Goal: Transaction & Acquisition: Subscribe to service/newsletter

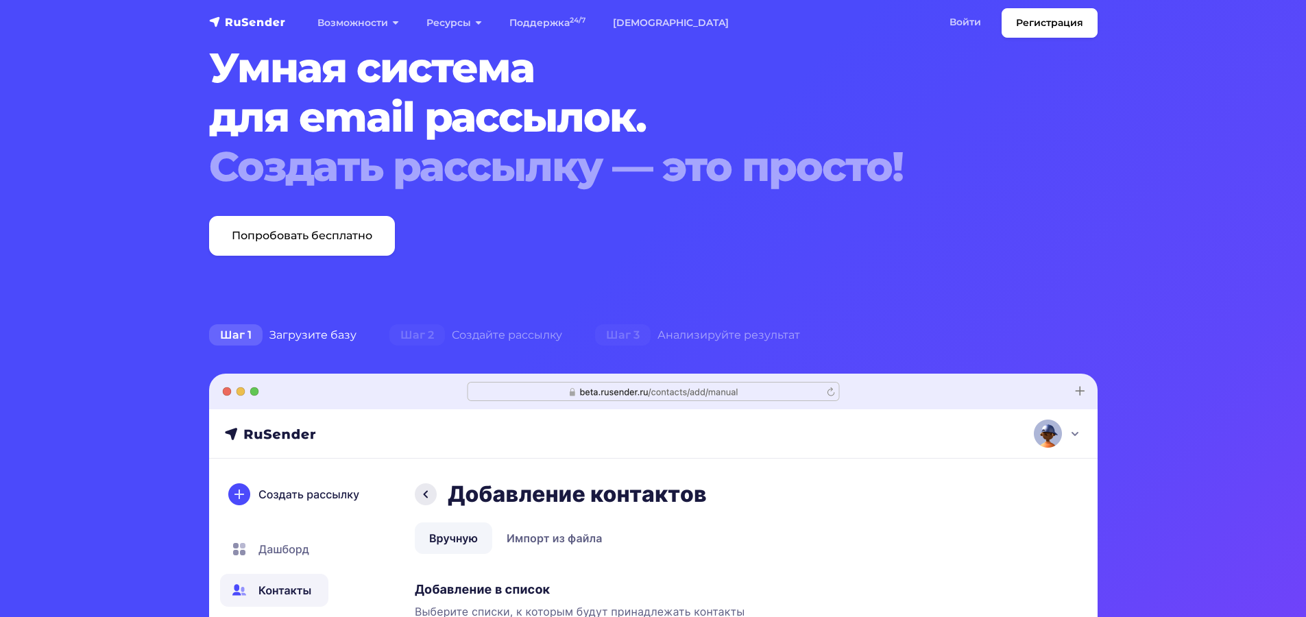
scroll to position [69, 0]
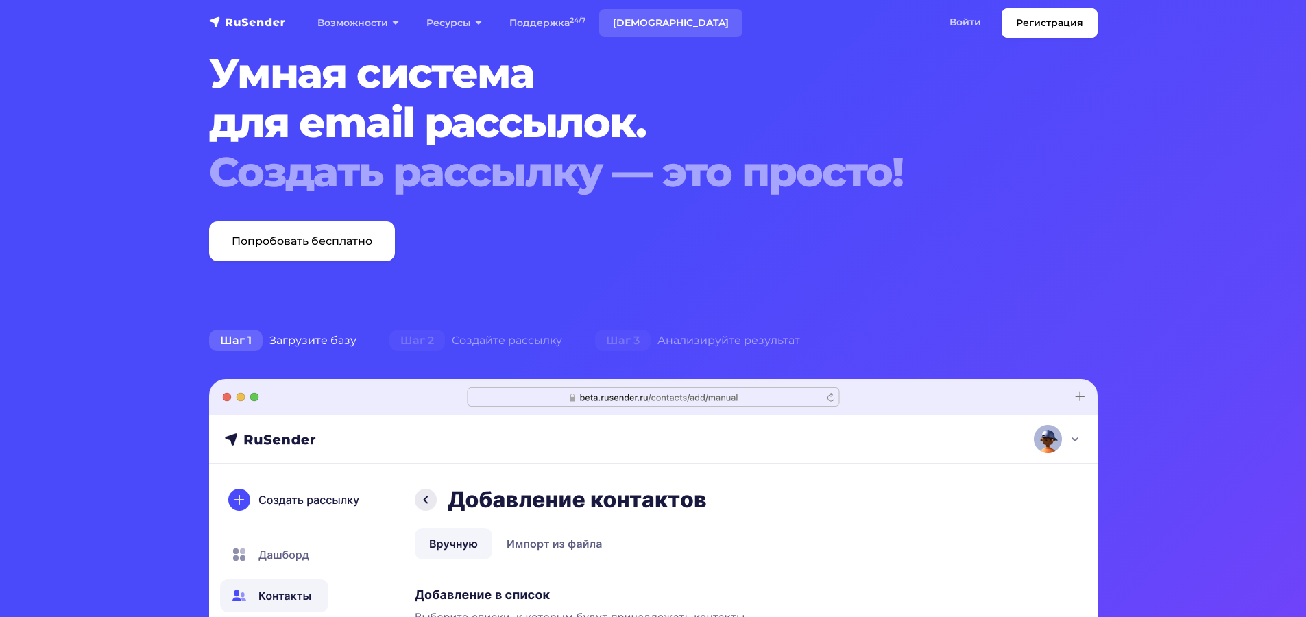
click at [621, 23] on link "[DEMOGRAPHIC_DATA]" at bounding box center [670, 23] width 143 height 28
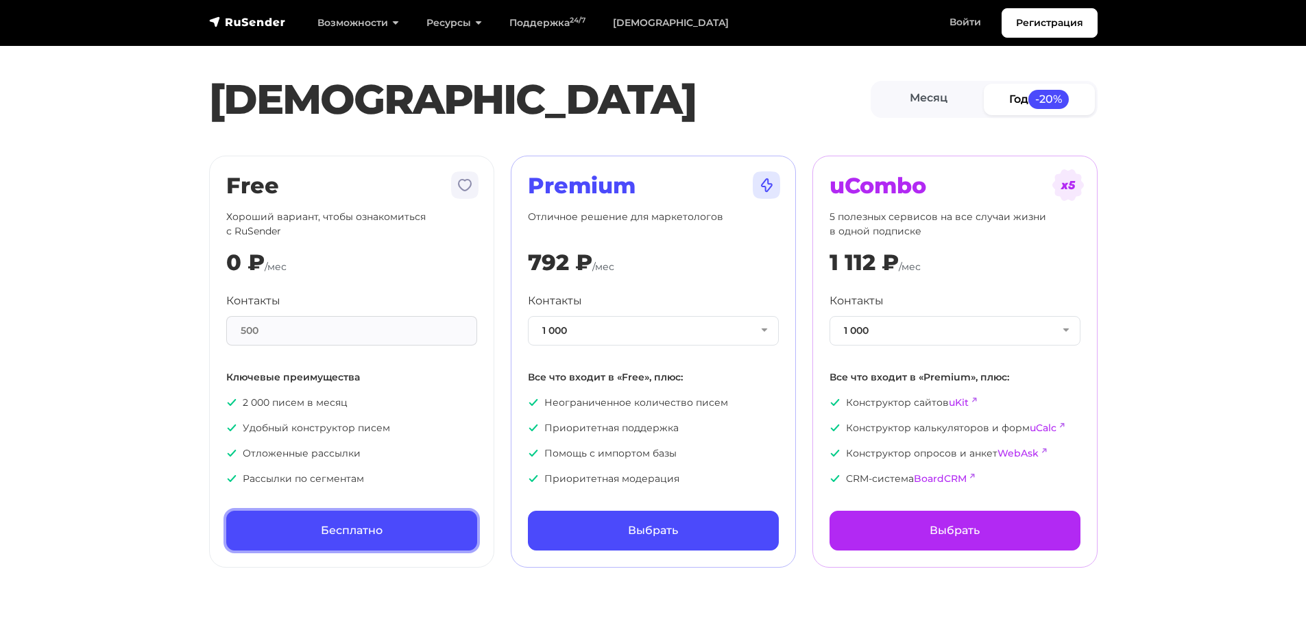
click at [297, 539] on link "Бесплатно" at bounding box center [351, 531] width 251 height 40
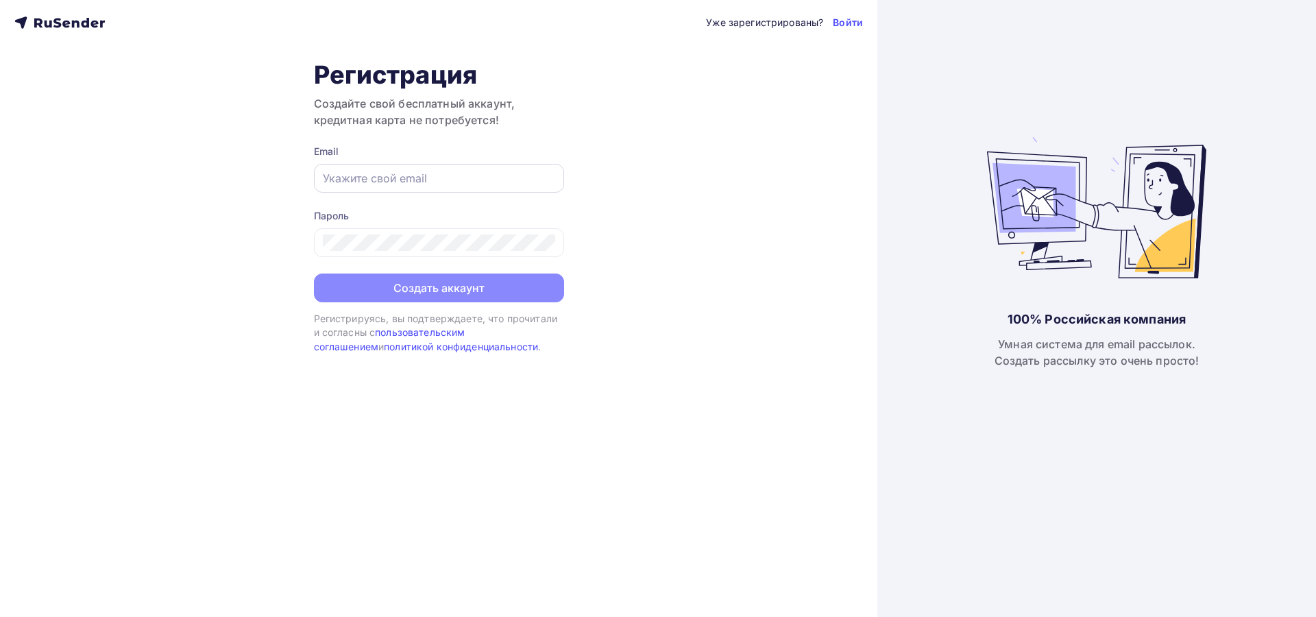
click at [465, 178] on input "text" at bounding box center [439, 178] width 232 height 16
drag, startPoint x: 483, startPoint y: 169, endPoint x: 235, endPoint y: 193, distance: 249.2
click at [230, 188] on div "Уже зарегистрированы? Войти Регистрация Создайте свой бесплатный аккаунт, креди…" at bounding box center [438, 308] width 877 height 617
click at [490, 183] on input "a.smarygin@internet.ru" at bounding box center [439, 178] width 232 height 16
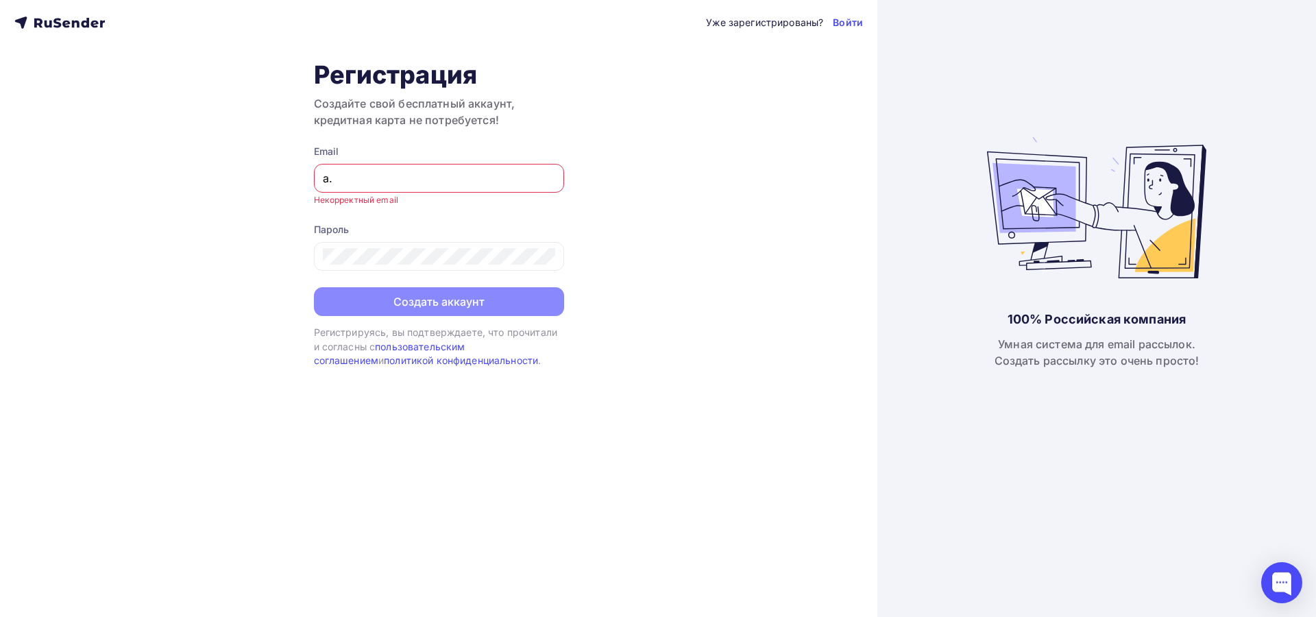
type input "a"
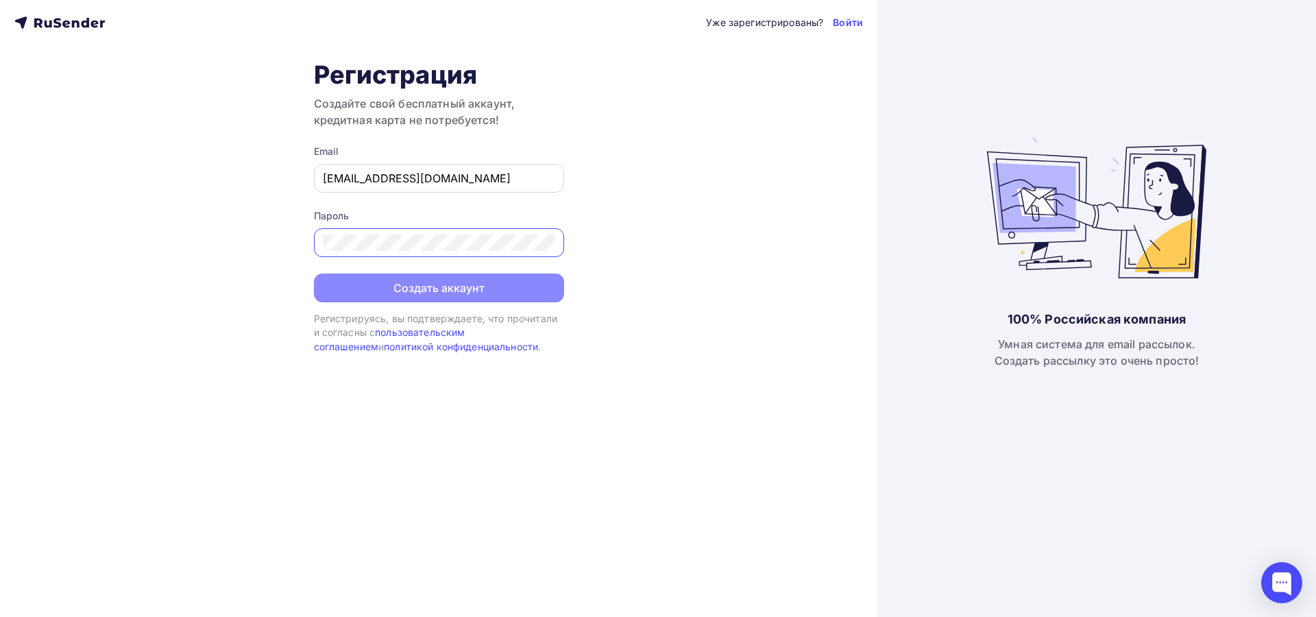
click at [447, 191] on div "Dark_lion@mail.ru" at bounding box center [439, 178] width 250 height 29
click at [420, 179] on input "Dark_lion@mail.ru" at bounding box center [439, 178] width 232 height 16
type input "Dark_lion@ya.ru"
click at [421, 291] on button "Создать аккаунт" at bounding box center [439, 289] width 250 height 29
click at [366, 182] on input "Dark_lion@ya.ru" at bounding box center [439, 178] width 232 height 16
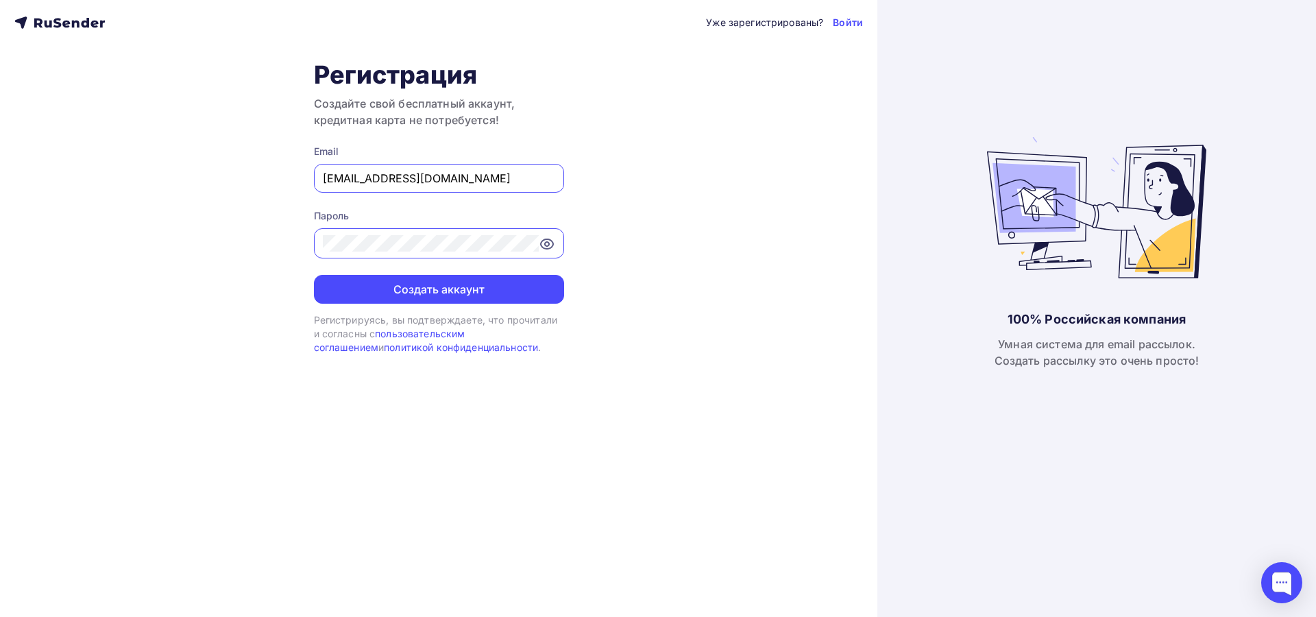
click at [376, 181] on input "Dark_lion@ya.ru" at bounding box center [439, 178] width 232 height 16
click at [371, 178] on input "Dark_lion@ya.ru" at bounding box center [439, 178] width 232 height 16
click at [350, 175] on input "Dark_lio@ya.ru" at bounding box center [439, 178] width 232 height 16
type input "Darklio@ya.ru"
click at [404, 283] on button "Создать аккаунт" at bounding box center [439, 289] width 250 height 29
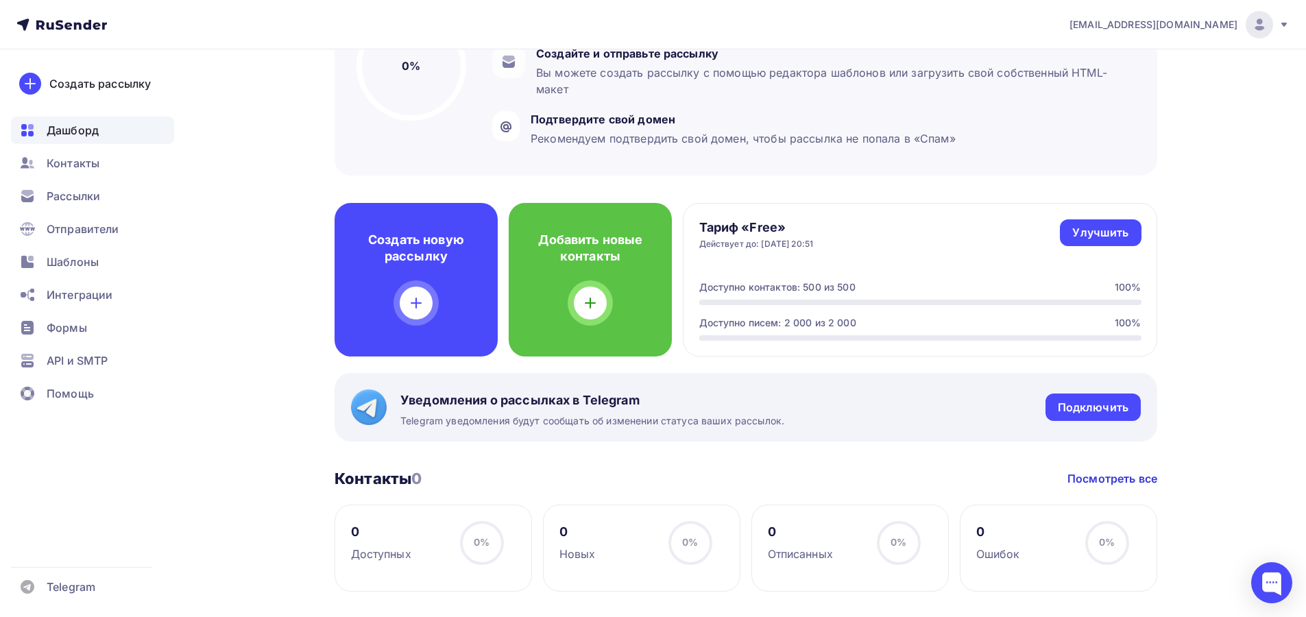
scroll to position [274, 0]
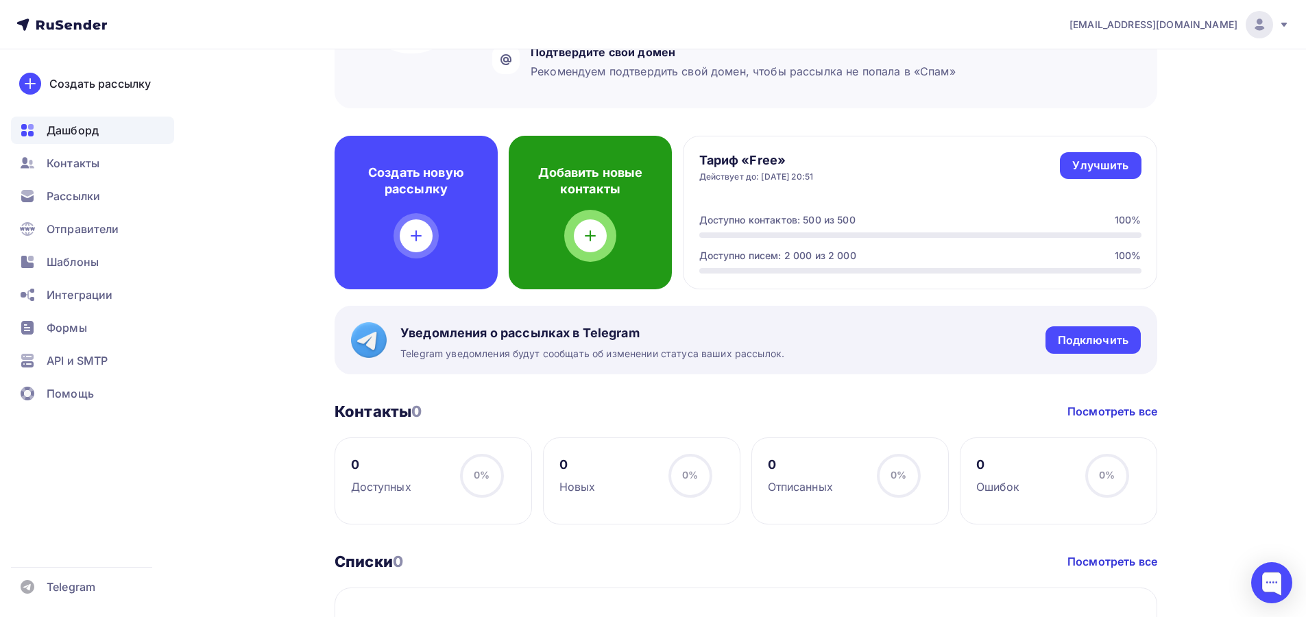
click at [577, 250] on div "Добавить новые контакты" at bounding box center [590, 213] width 163 height 154
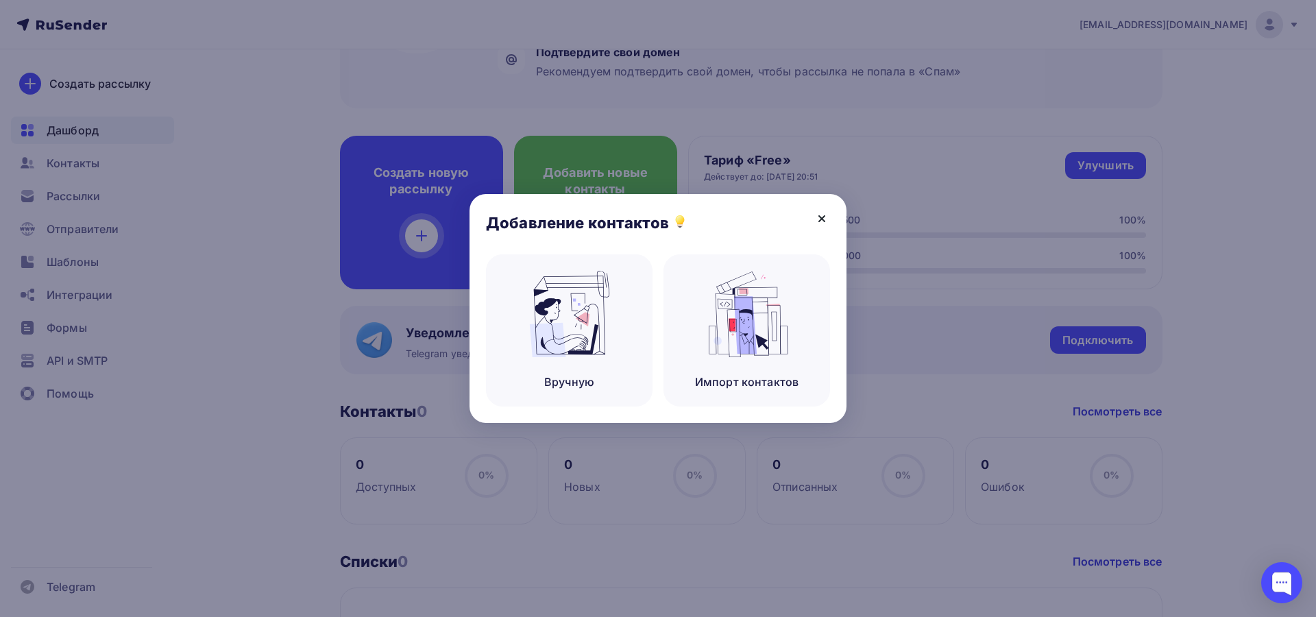
click at [827, 218] on icon at bounding box center [822, 218] width 16 height 16
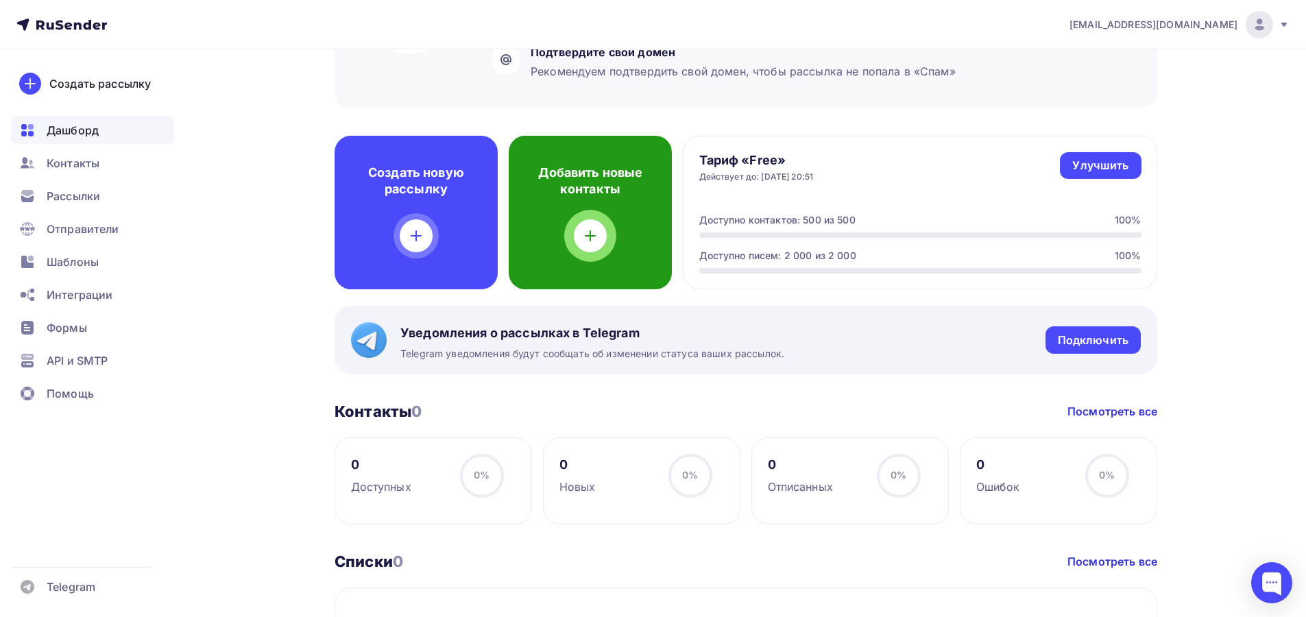
click at [576, 230] on div at bounding box center [590, 235] width 33 height 33
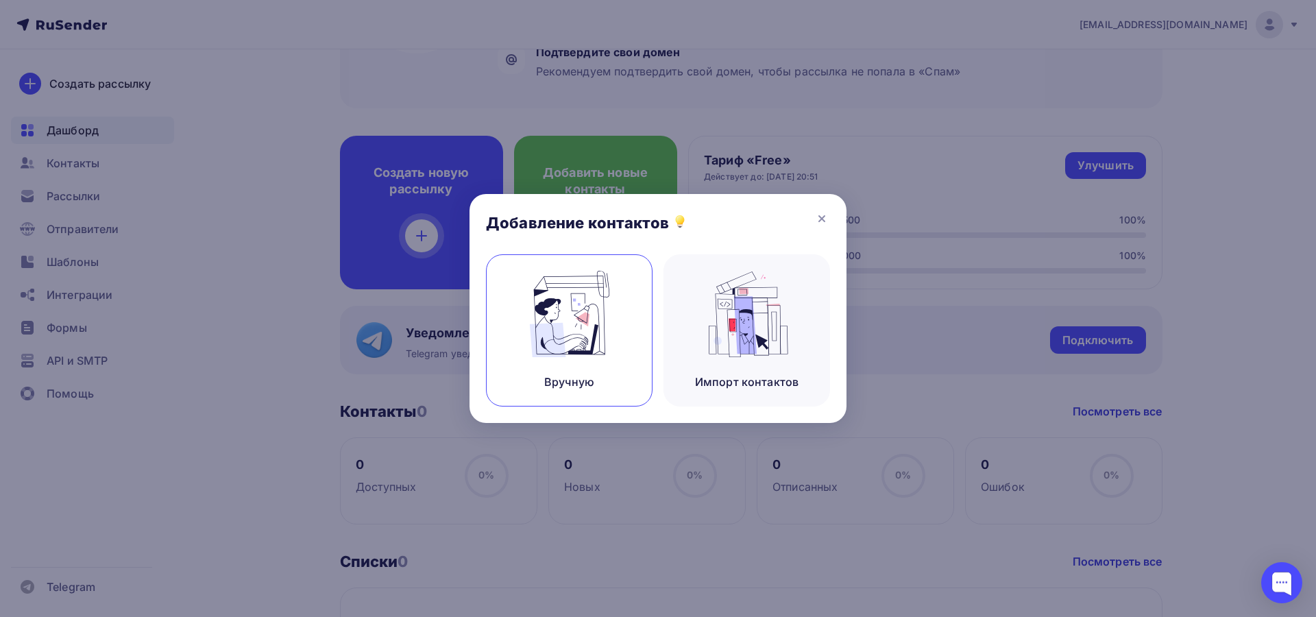
click at [589, 308] on img at bounding box center [570, 314] width 92 height 86
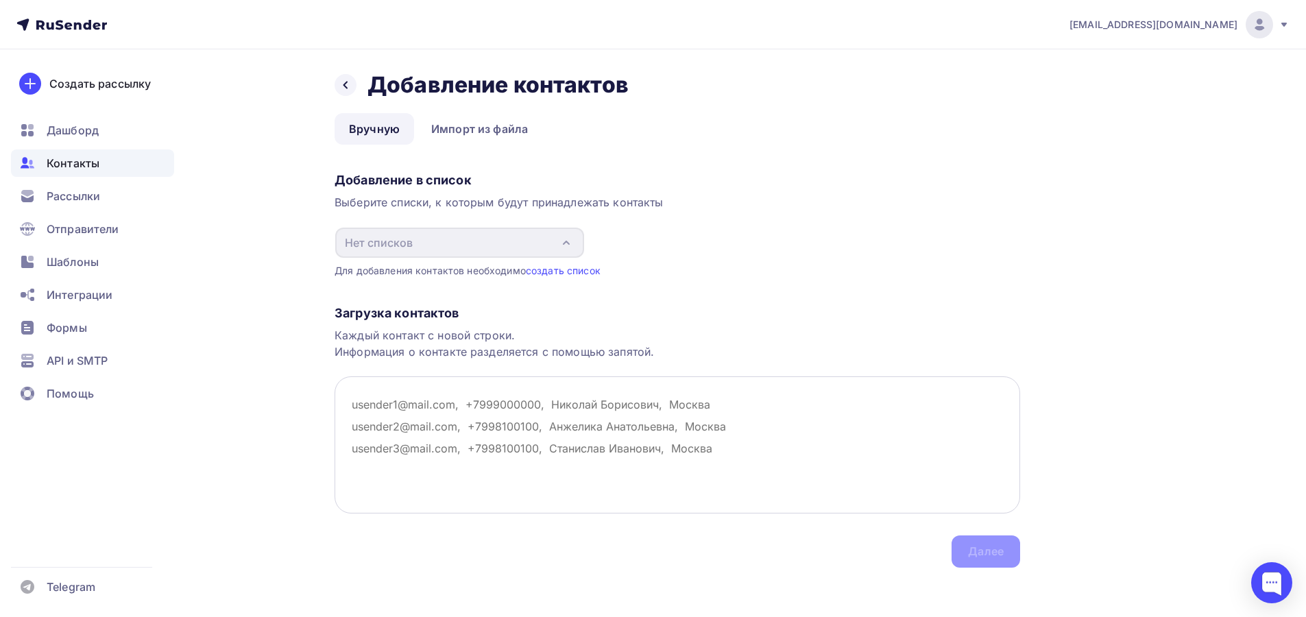
click at [452, 417] on textarea at bounding box center [676, 444] width 685 height 137
click at [513, 219] on div "Добавление в список Выберите списки, к которым будут принадлежать контакты Нет …" at bounding box center [676, 222] width 685 height 111
click at [610, 239] on div "Добавление в список Выберите списки, к которым будут принадлежать контакты Нет …" at bounding box center [676, 222] width 685 height 111
click at [45, 224] on div "Отправители" at bounding box center [92, 228] width 163 height 27
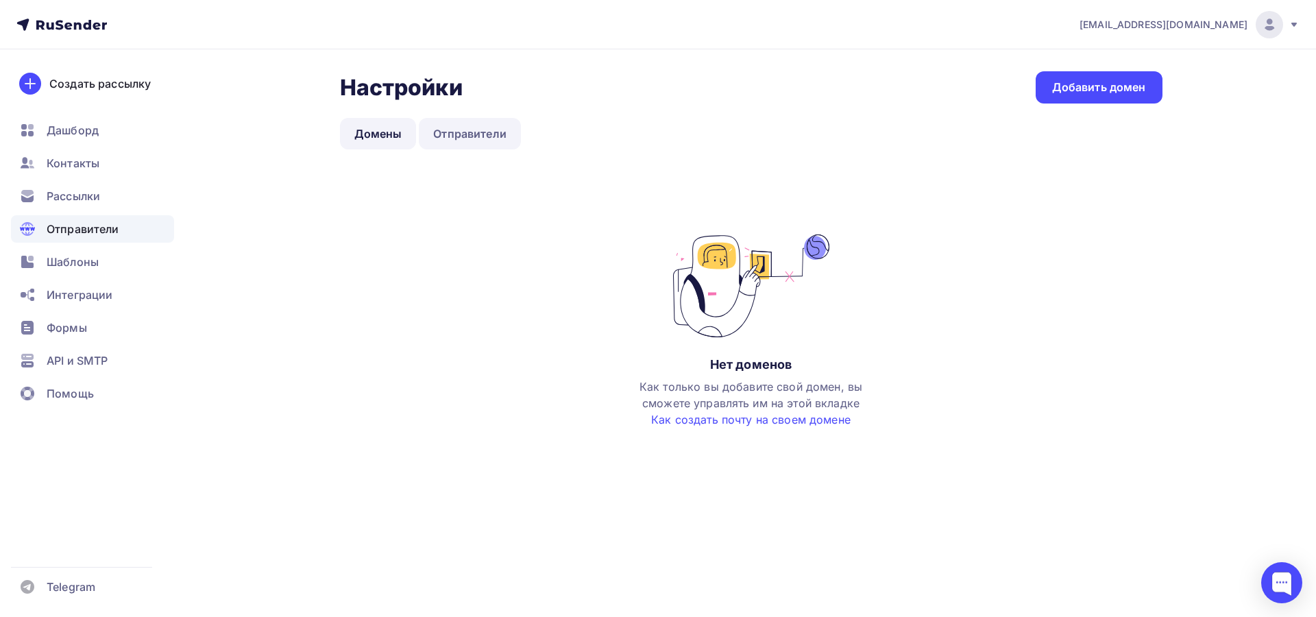
click at [448, 141] on link "Отправители" at bounding box center [470, 134] width 102 height 32
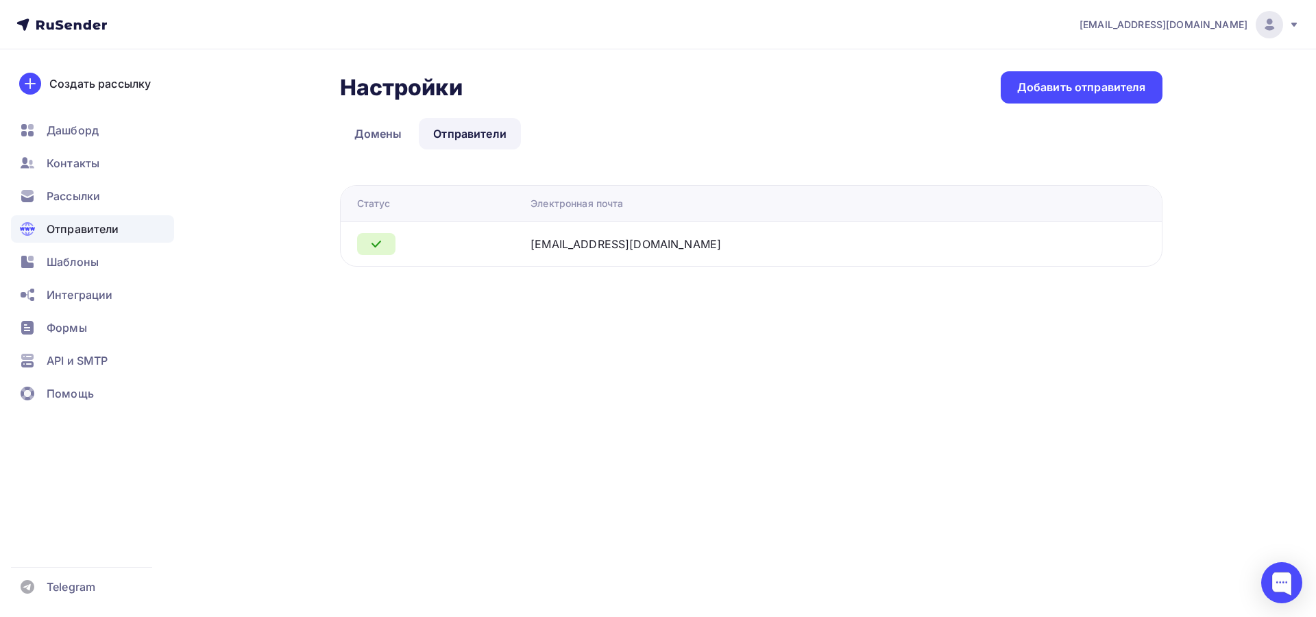
click at [363, 113] on div "Настройки Настройки Добавить отправителя Домены Отправители Отправители Домены …" at bounding box center [751, 168] width 822 height 195
click at [382, 126] on link "Домены" at bounding box center [378, 134] width 77 height 32
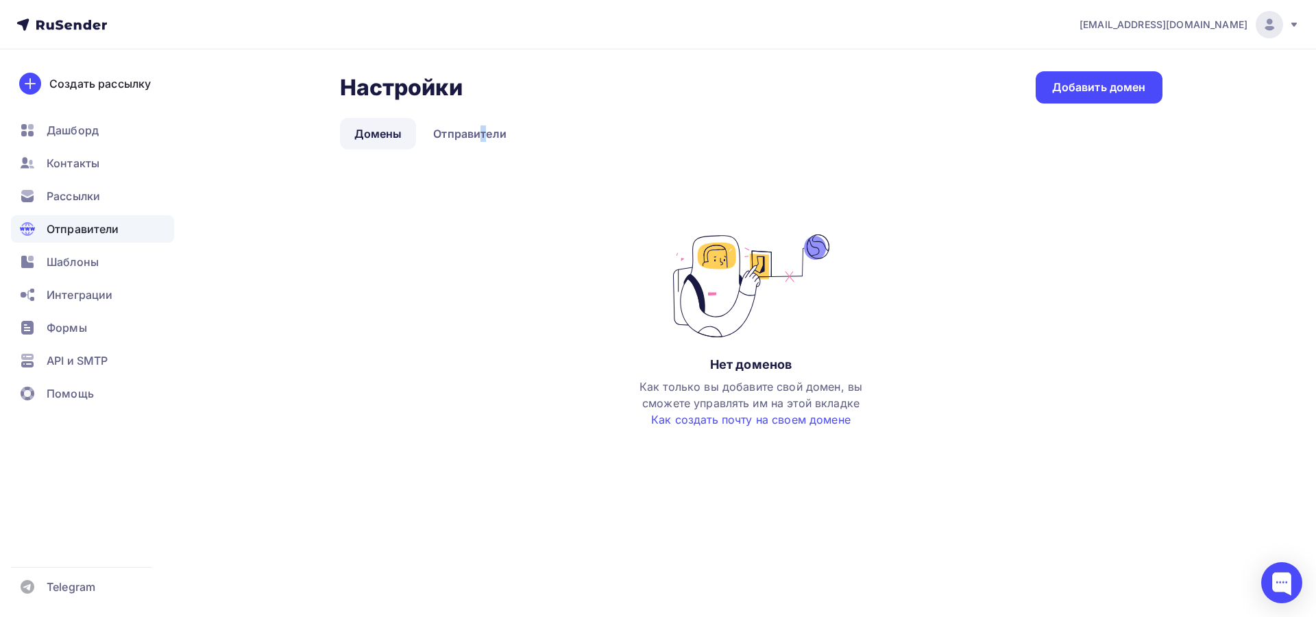
click at [482, 112] on div "Настройки Настройки Добавить домен Домены Отправители Домены Отправители Нет до…" at bounding box center [751, 263] width 822 height 384
click at [463, 125] on link "Отправители" at bounding box center [470, 134] width 102 height 32
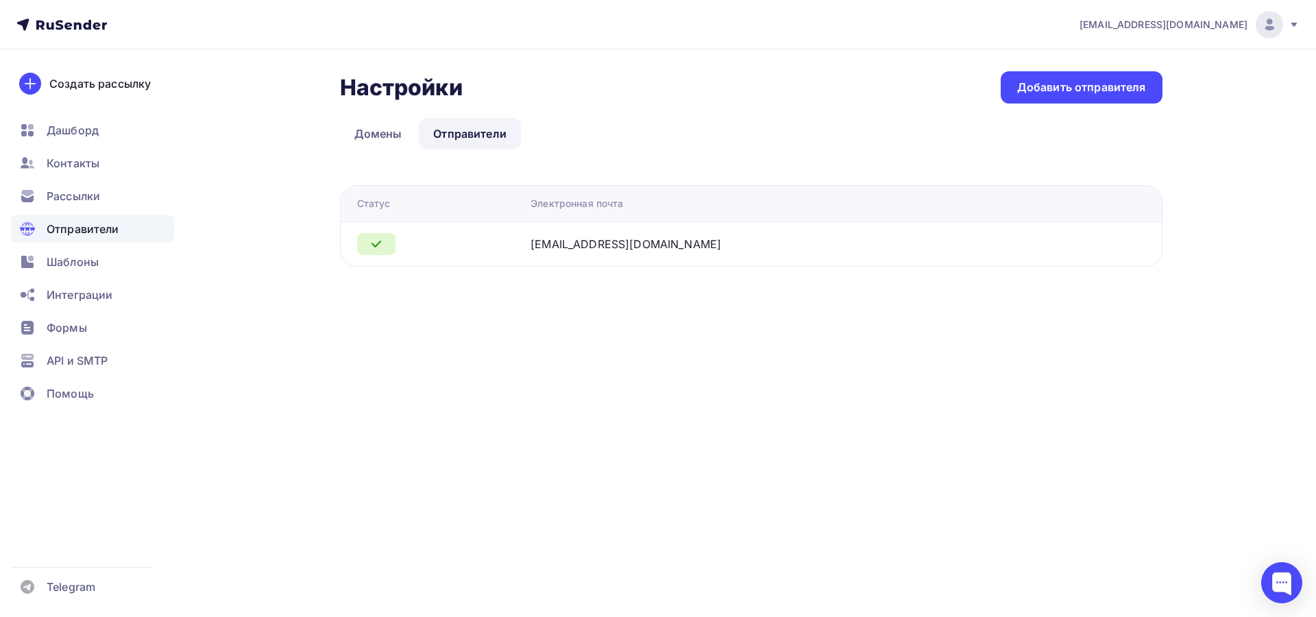
click at [636, 262] on td "darklio@ya.ru" at bounding box center [800, 243] width 551 height 45
click at [520, 247] on div at bounding box center [438, 244] width 163 height 22
click at [526, 228] on td at bounding box center [433, 243] width 185 height 45
click at [78, 125] on span "Дашборд" at bounding box center [73, 130] width 52 height 16
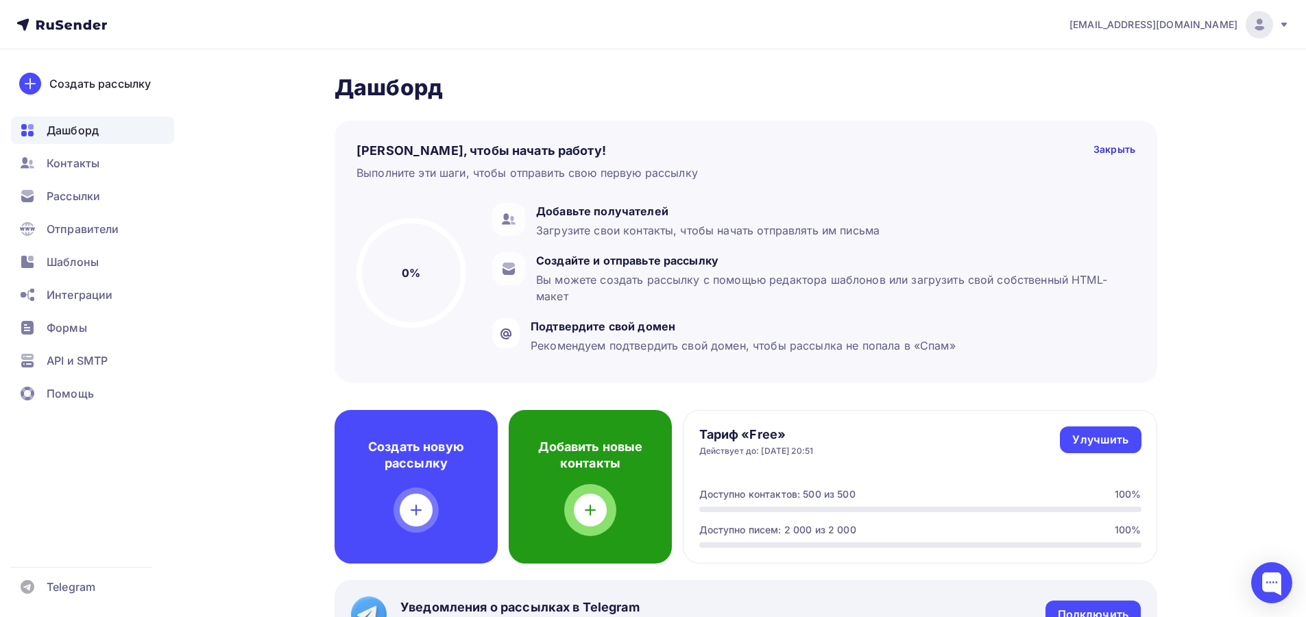
click at [596, 500] on div at bounding box center [590, 509] width 33 height 33
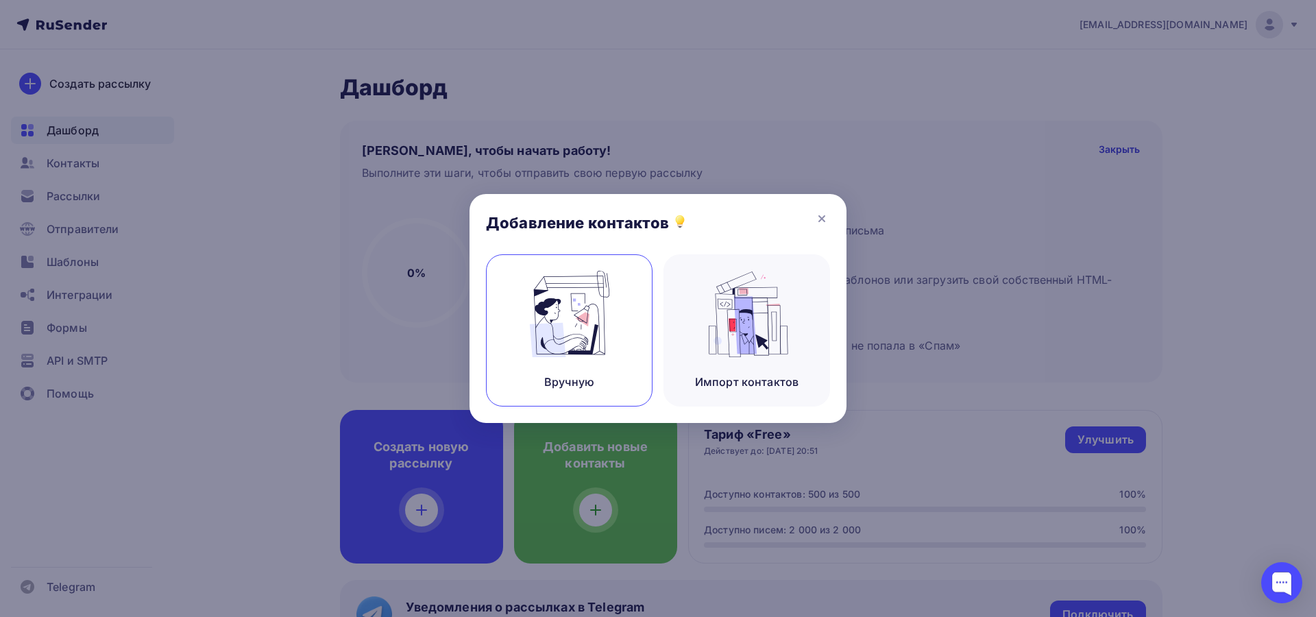
click at [596, 319] on img at bounding box center [570, 314] width 92 height 86
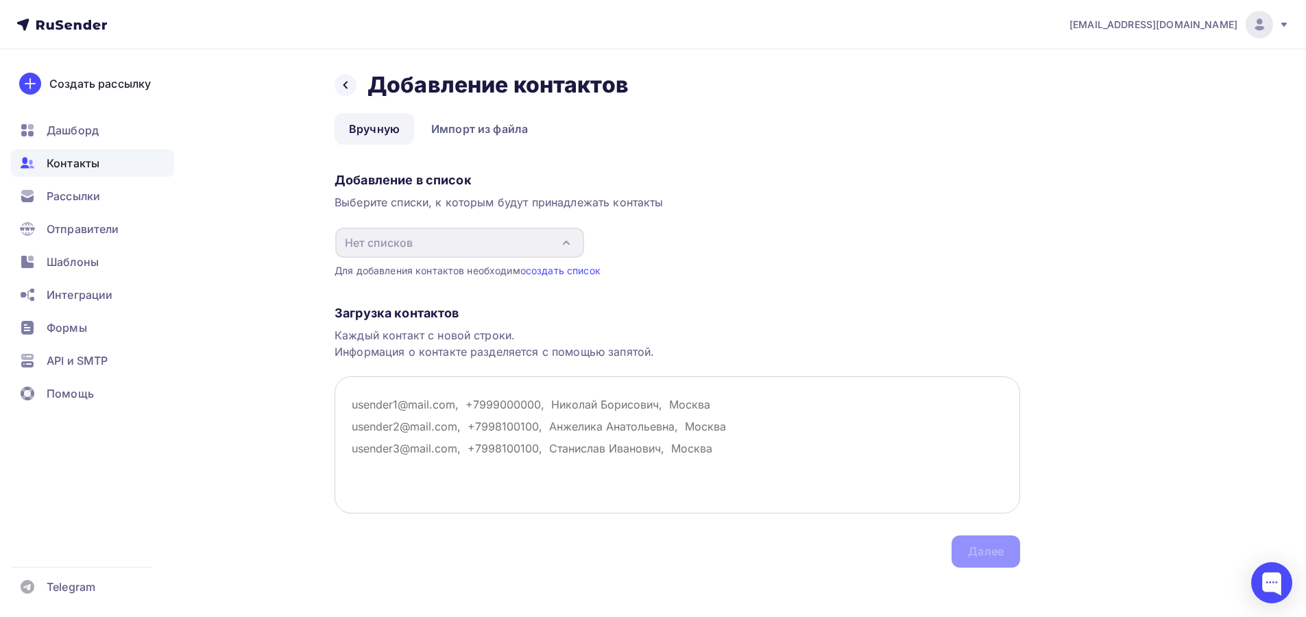
click at [733, 435] on textarea at bounding box center [676, 444] width 685 height 137
drag, startPoint x: 1072, startPoint y: 274, endPoint x: 988, endPoint y: 270, distance: 83.7
click at [1072, 275] on div "Назад Добавление контактов Добавление контактов Вручную Импорт из файла Вручную…" at bounding box center [652, 335] width 1123 height 573
click at [921, 256] on div "Добавление в список Выберите списки, к которым будут принадлежать контакты Нет …" at bounding box center [676, 222] width 685 height 111
click at [709, 338] on div "Каждый контакт с новой строки. Информация о контакте разделяется с помощью запя…" at bounding box center [676, 343] width 685 height 33
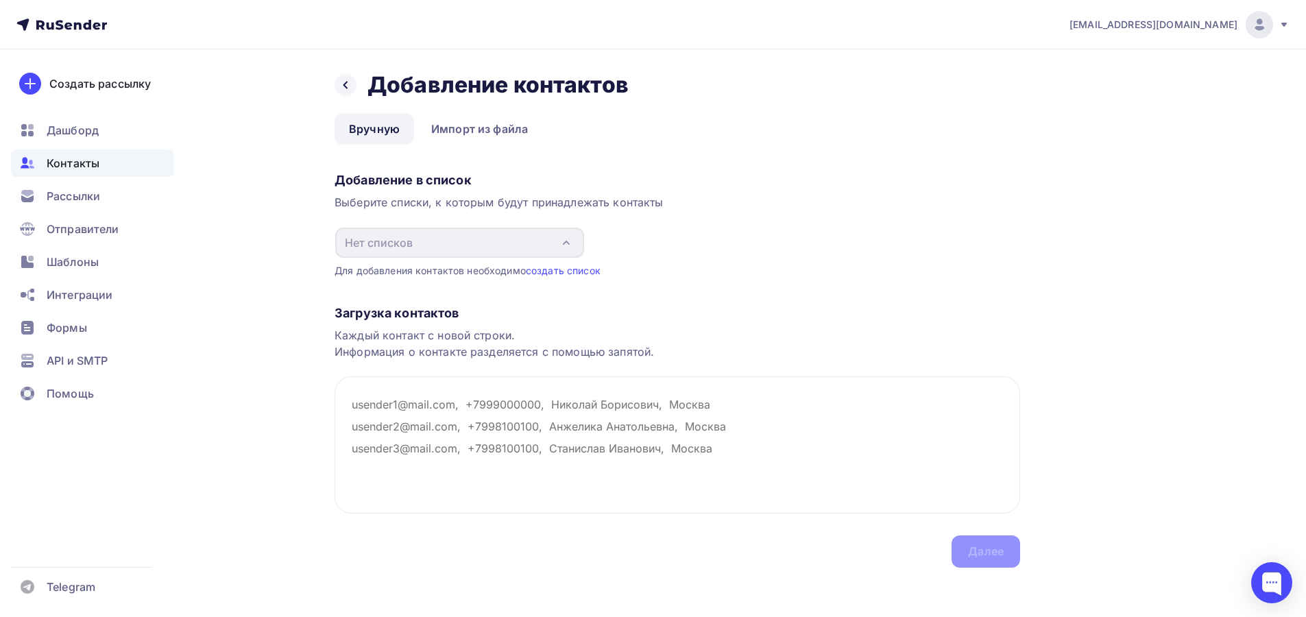
click at [626, 526] on div "Загрузка контактов Каждый контакт с новой строки. Информация о контакте разделя…" at bounding box center [676, 423] width 685 height 290
click at [456, 435] on textarea at bounding box center [676, 444] width 685 height 137
click at [428, 422] on textarea at bounding box center [676, 444] width 685 height 137
click at [424, 412] on textarea at bounding box center [676, 444] width 685 height 137
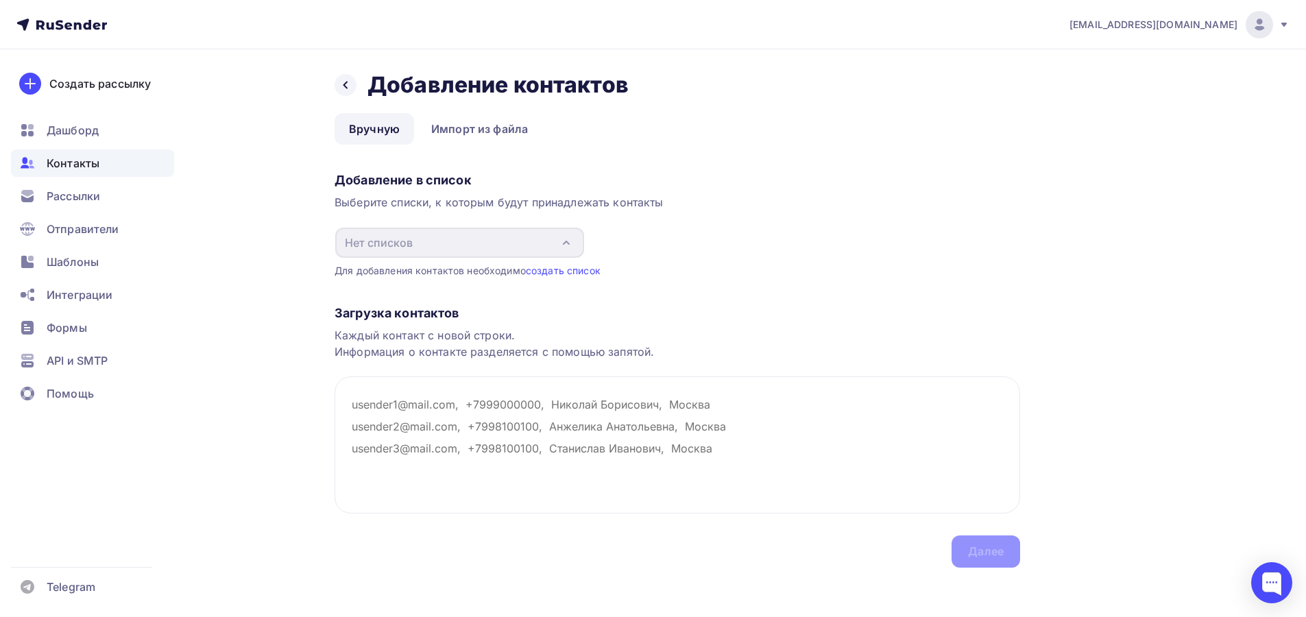
paste textarea "mision.ginebra@rree.gob.sv"
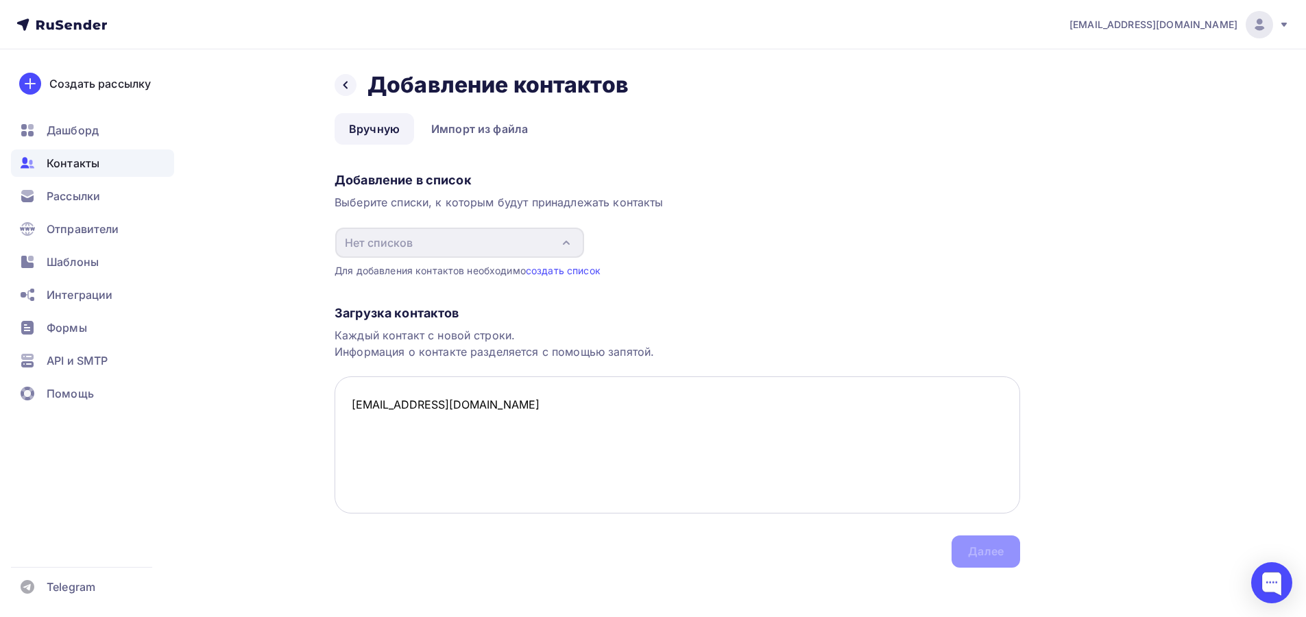
paste textarea "samoageneva@mfat.gov.ws"
paste textarea "missione.ginevra@esteri.sm"
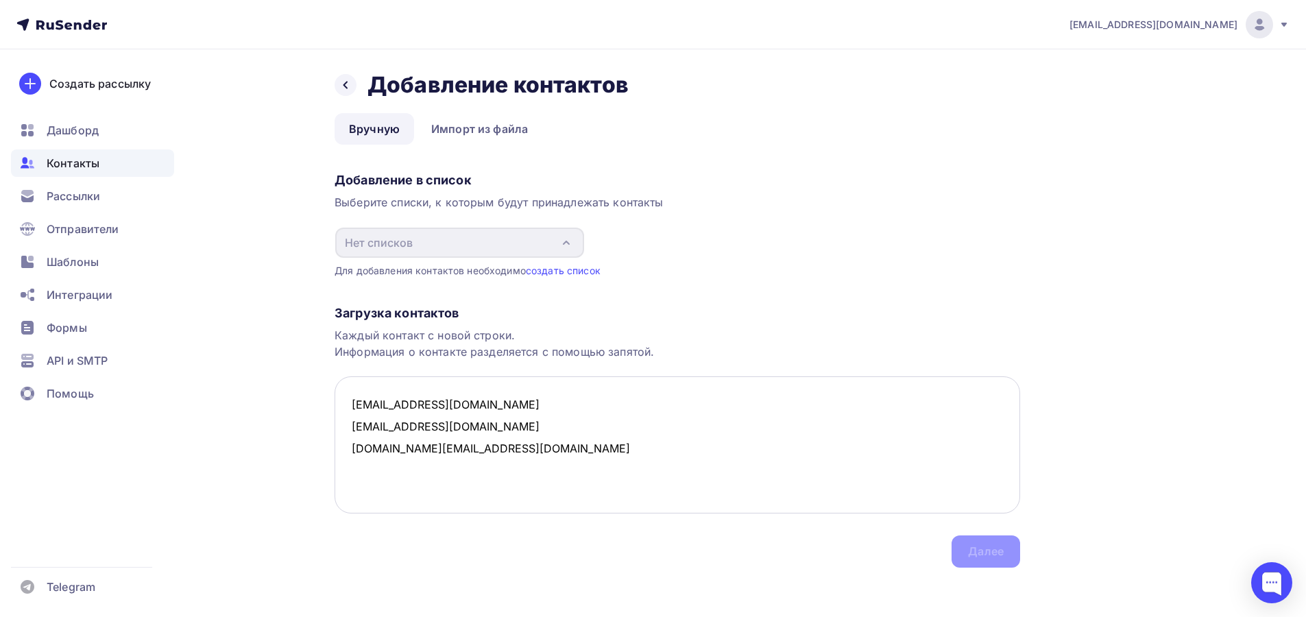
paste textarea "missaopermanente.geneve@mne.gov.st"
paste textarea "embcvsui@mnec.gov.cv"
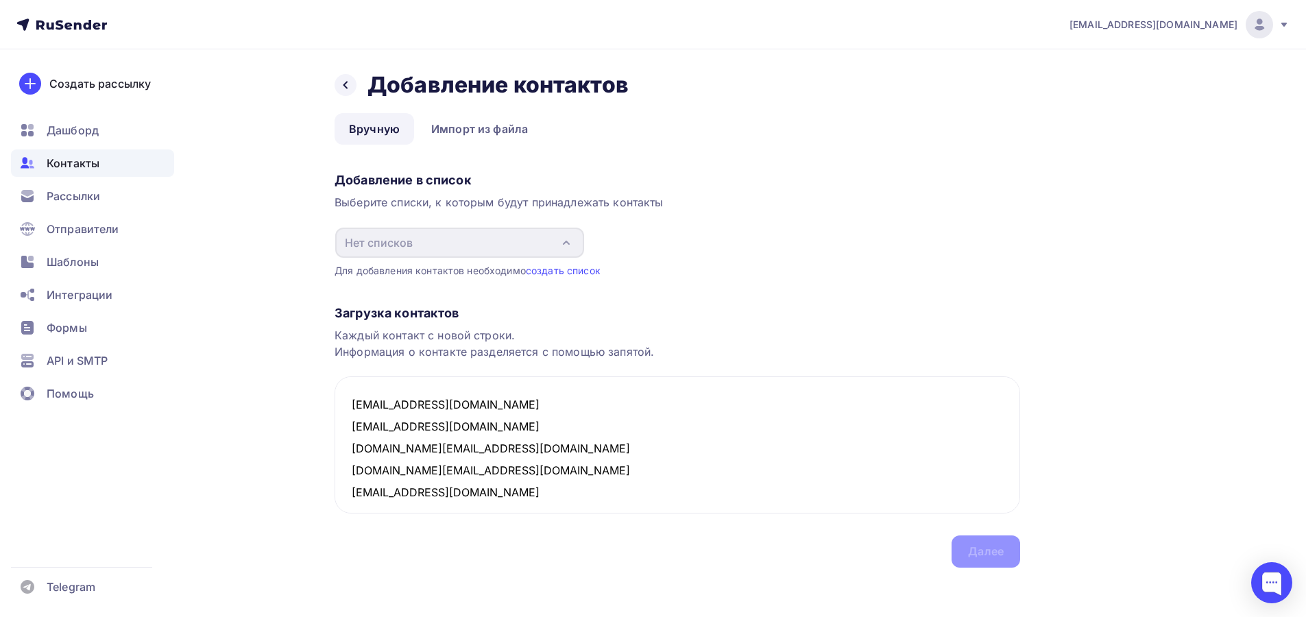
scroll to position [8, 0]
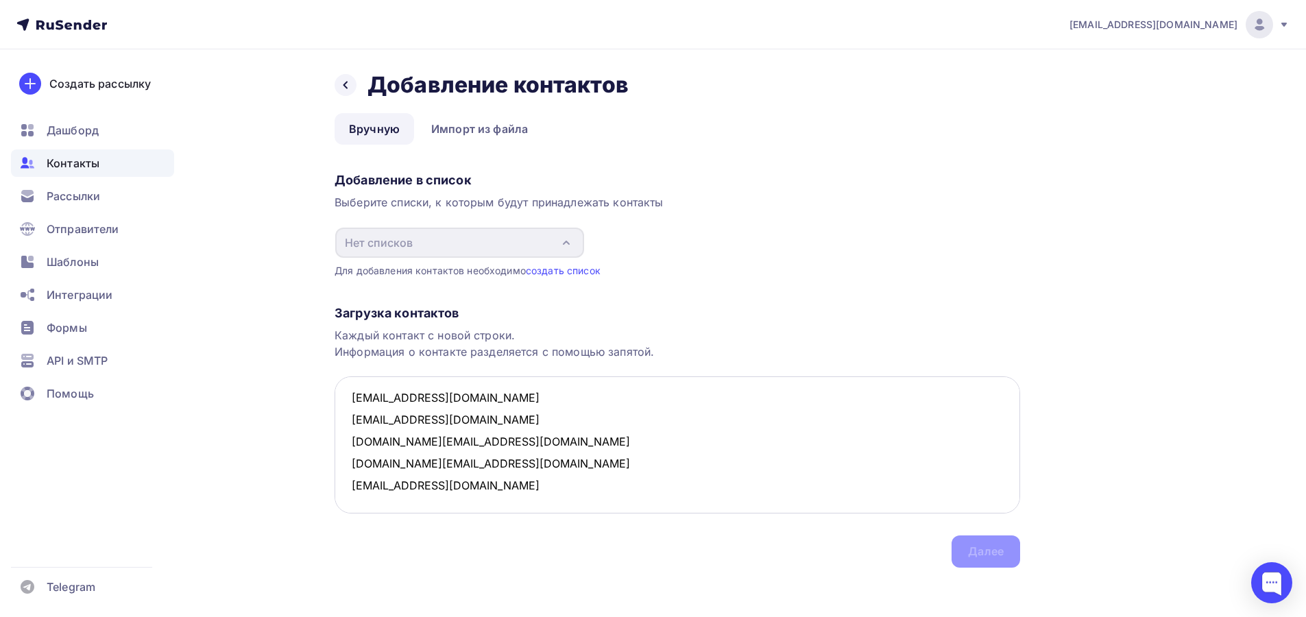
paste textarea "mission.kz@bluewin.ch cambodia.unog@gmail.com mission.cameroun@bluewin.ch canad…"
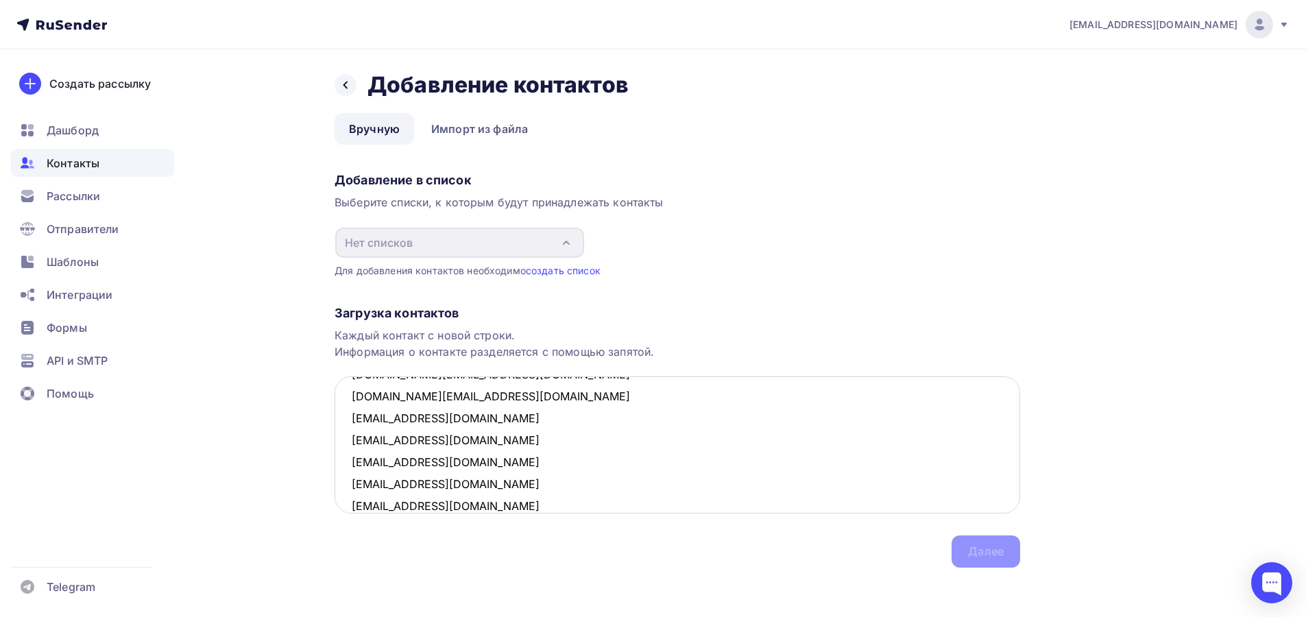
scroll to position [403, 0]
paste textarea "profile Qwen3-Max-Preview 9:12 pm mauritius@unog.ch mauritania@unog.ch madagasc…"
click at [546, 177] on div "Добавление в список" at bounding box center [676, 180] width 685 height 16
click at [519, 149] on div "Назад Добавление контактов Добавление контактов Вручную Импорт из файла Вручную…" at bounding box center [676, 319] width 685 height 496
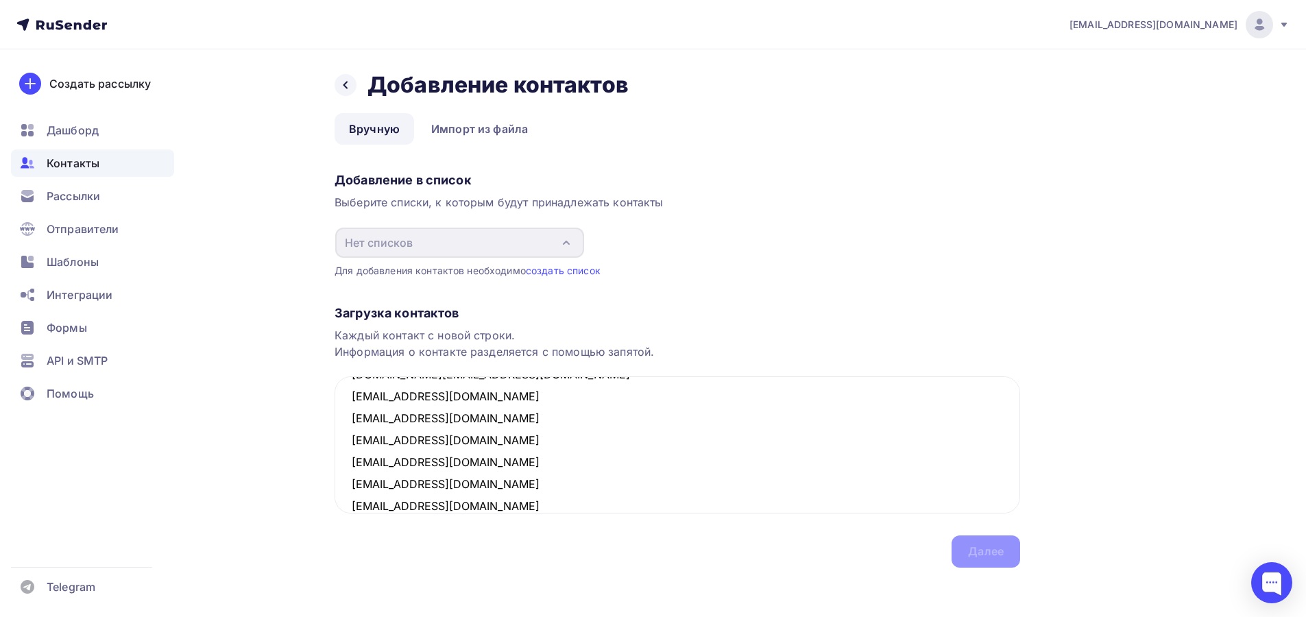
click at [990, 551] on div "Загрузка контактов Каждый контакт с новой строки. Информация о контакте разделя…" at bounding box center [676, 423] width 685 height 290
click at [981, 546] on div "Загрузка контактов Каждый контакт с новой строки. Информация о контакте разделя…" at bounding box center [676, 423] width 685 height 290
click at [829, 540] on div "Загрузка контактов Каждый контакт с новой строки. Информация о контакте разделя…" at bounding box center [676, 423] width 685 height 290
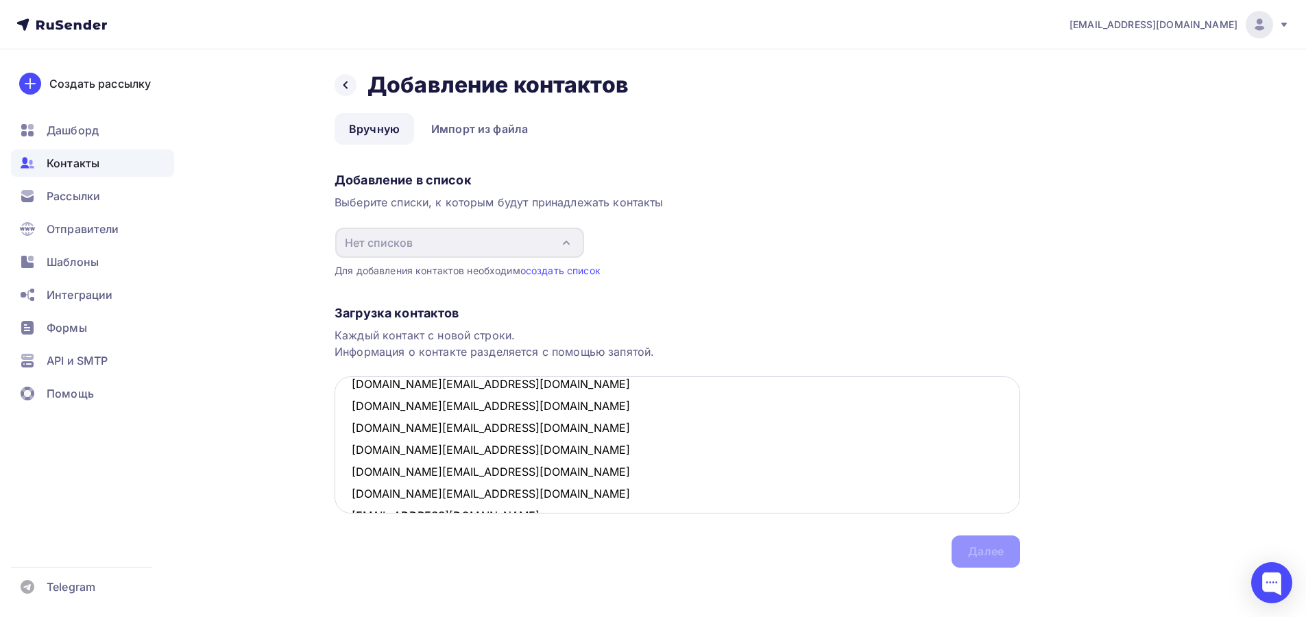
scroll to position [0, 0]
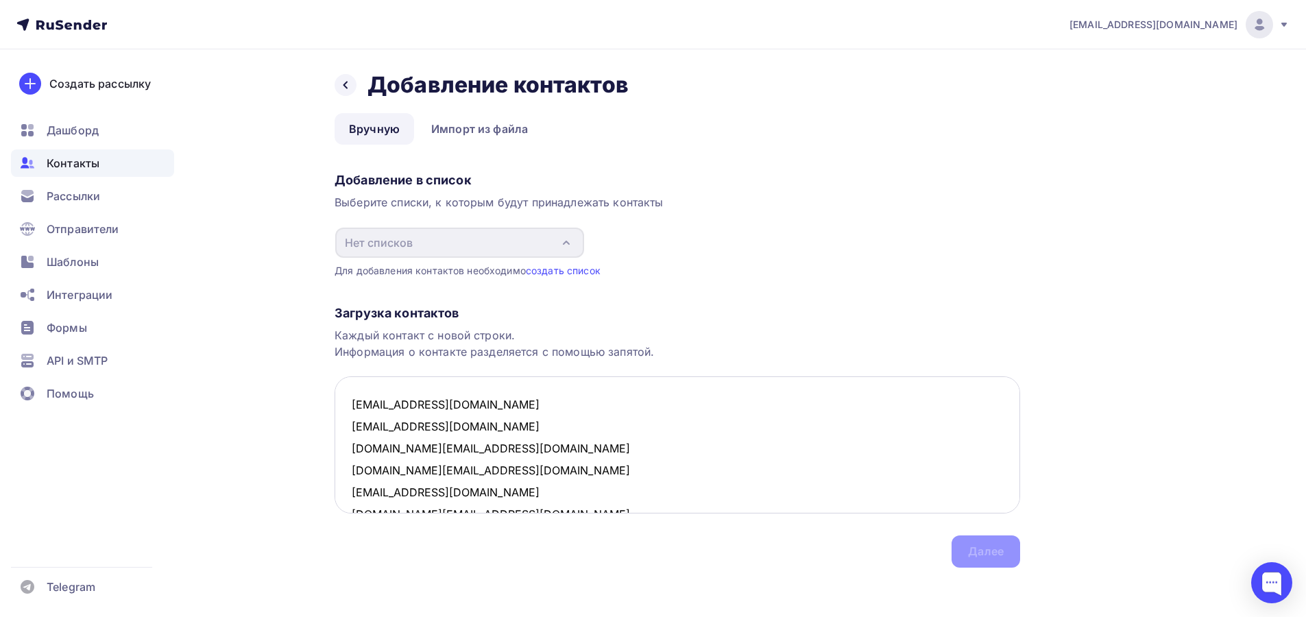
click at [570, 402] on textarea "mision.ginebra@rree.gob.sv samoageneva@mfat.gov.ws missione.ginevra@esteri.sm m…" at bounding box center [676, 444] width 685 height 137
click at [561, 388] on textarea "mision.ginebra@rree.gob.sv samoageneva@mfat.gov.ws missione.ginevra@esteri.sm m…" at bounding box center [676, 444] width 685 height 137
click at [544, 399] on textarea "mision.ginebra@rree.gob.sv samoageneva@mfat.gov.ws missione.ginevra@esteri.sm m…" at bounding box center [676, 444] width 685 height 137
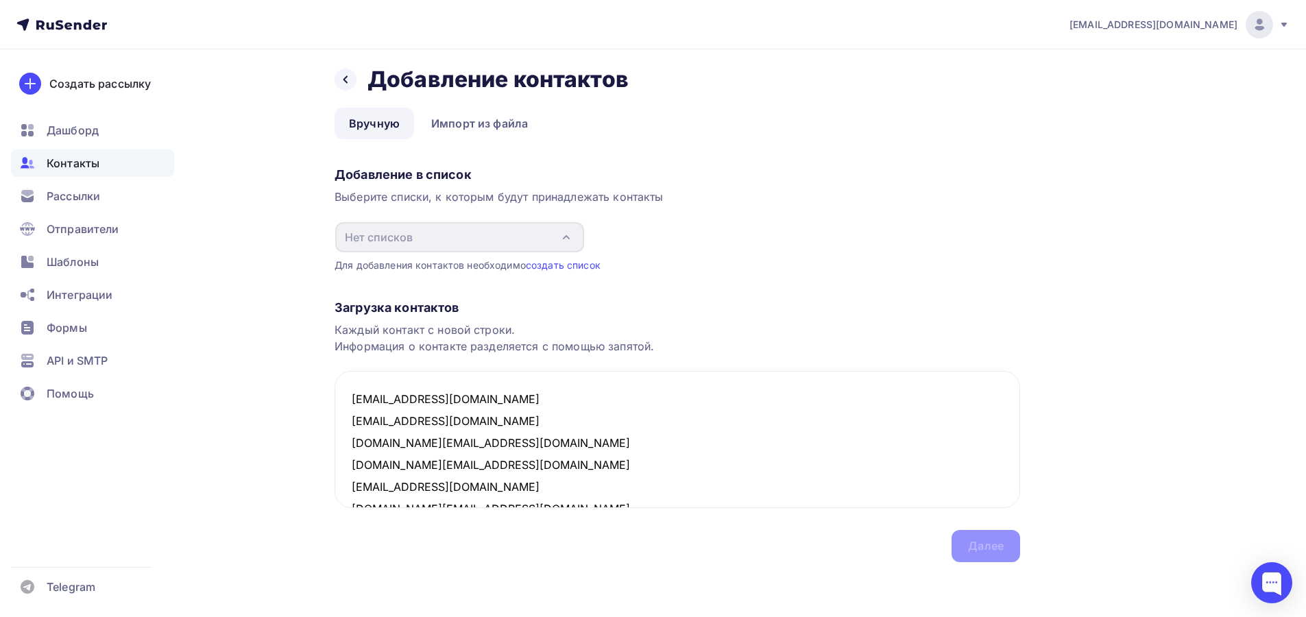
drag, startPoint x: 492, startPoint y: 491, endPoint x: 334, endPoint y: 342, distance: 217.7
click at [334, 342] on div "Назад Добавление контактов Добавление контактов Вручную Импорт из файла Вручную…" at bounding box center [652, 330] width 1123 height 573
type textarea "mision.ginebra@rree.gob.sv samoageneva@mfat.gov.ws missione.ginevra@esteri.sm m…"
click at [556, 271] on div "Для добавления контактов необходимо создать список" at bounding box center [676, 265] width 685 height 14
click at [557, 267] on link "создать список" at bounding box center [563, 265] width 75 height 12
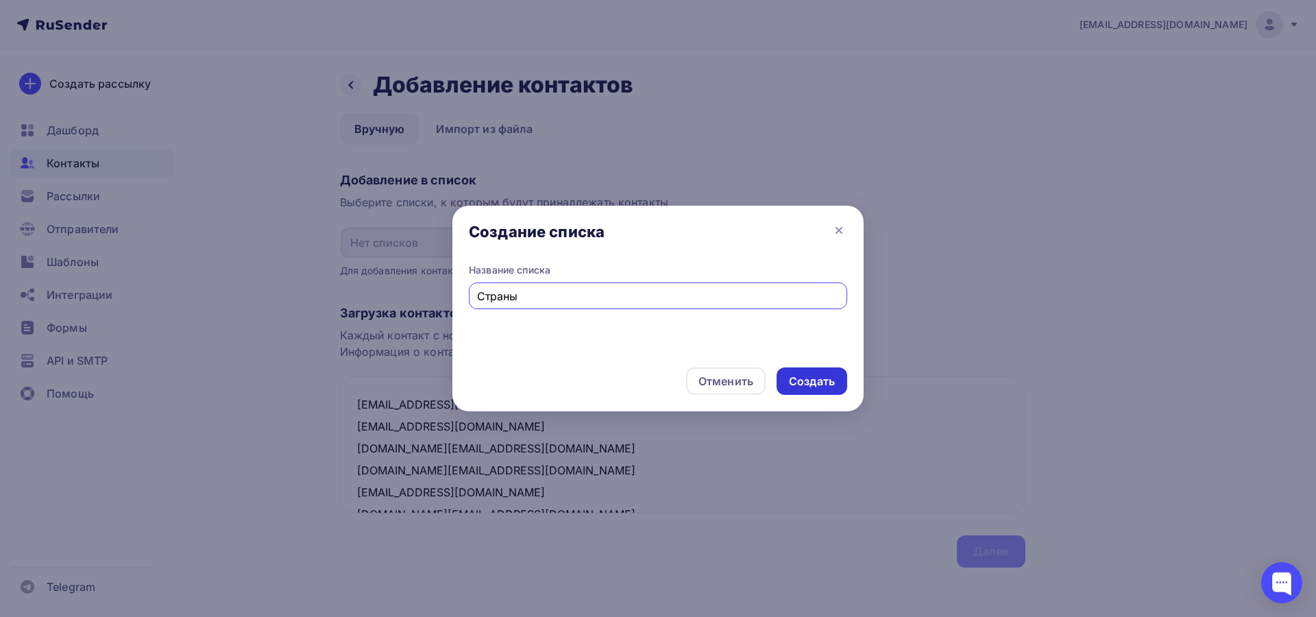
type input "Страны"
click at [842, 377] on div "Создать" at bounding box center [812, 380] width 71 height 27
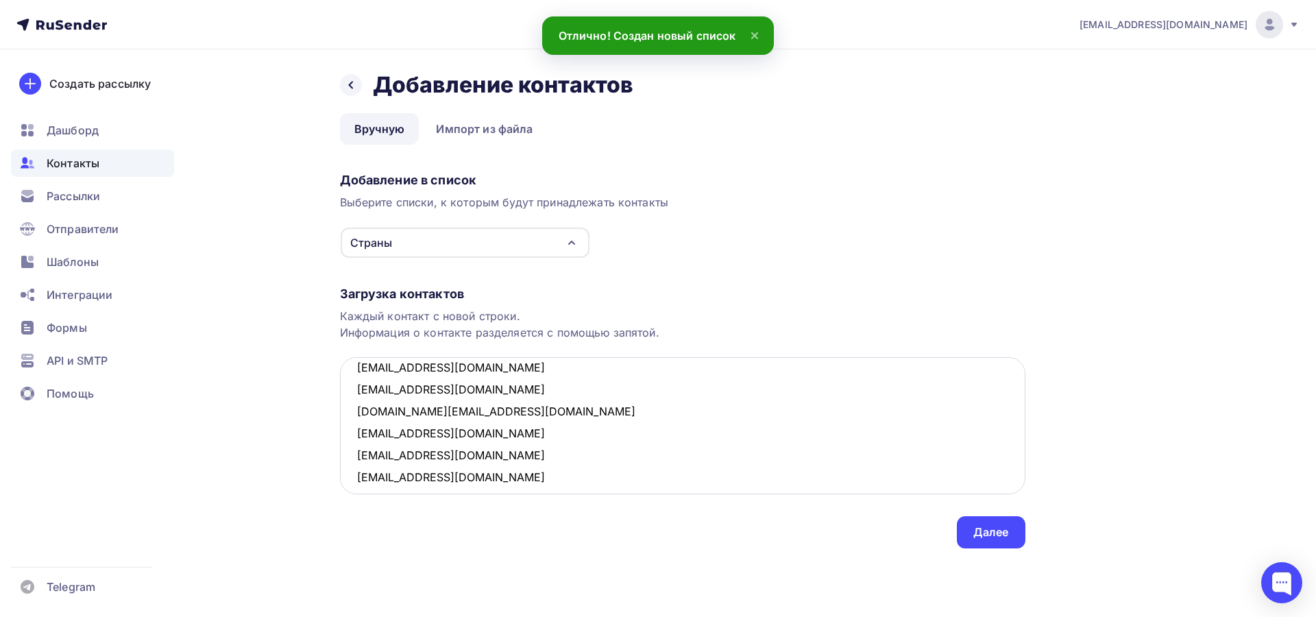
scroll to position [818, 0]
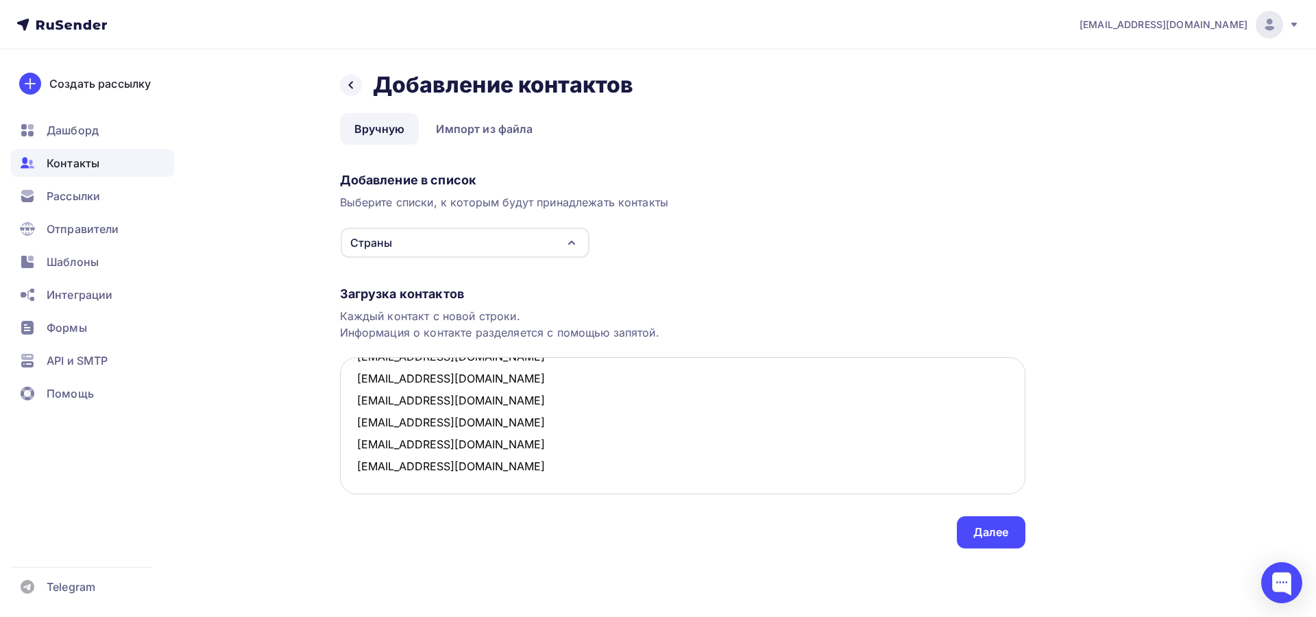
click at [497, 465] on textarea "mision.ginebra@rree.gob.sv samoageneva@mfat.gov.ws missione.ginevra@esteri.sm m…" at bounding box center [682, 425] width 685 height 137
paste textarea "namibia@unog.ch nauru@unog.ch nepal@unog.ch niger@unog.ch nigeria@unog.ch nethe…"
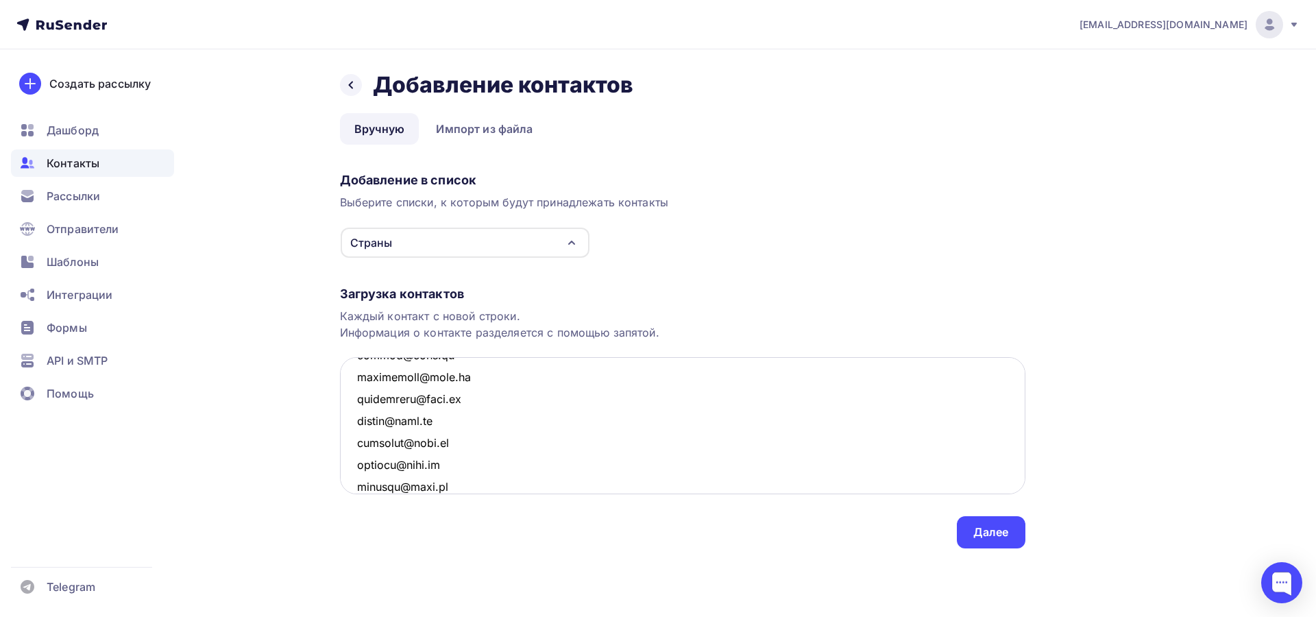
scroll to position [2399, 0]
type textarea "mision.ginebra@rree.gob.sv samoageneva@mfat.gov.ws missione.ginevra@esteri.sm m…"
click at [487, 143] on link "Импорт из файла" at bounding box center [484, 129] width 125 height 32
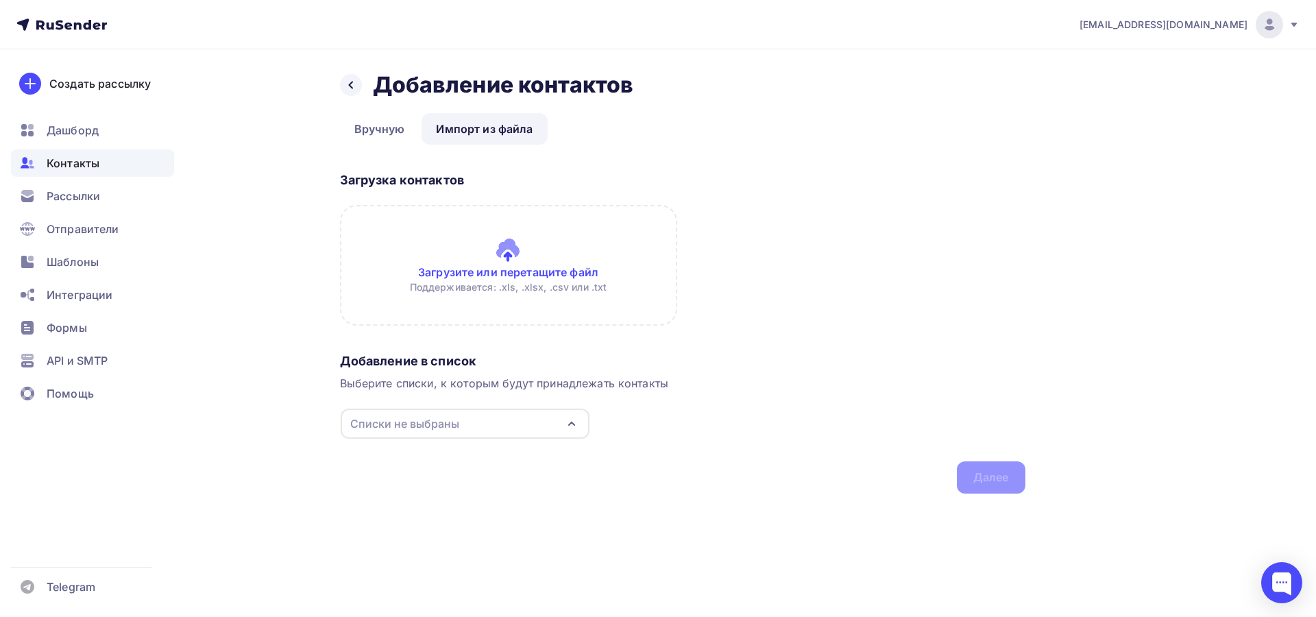
click at [483, 571] on div "darklio@ya.ru Аккаунт Тарифы Выйти Создать рассылку Дашборд Контакты Рассылки О…" at bounding box center [658, 308] width 1316 height 617
click at [503, 242] on input "file" at bounding box center [508, 265] width 337 height 121
click at [641, 377] on div "Выберите списки, к которым будут принадлежать контакты" at bounding box center [682, 383] width 685 height 16
drag, startPoint x: 594, startPoint y: 415, endPoint x: 585, endPoint y: 417, distance: 8.3
click at [593, 415] on div "Добавление в список Выберите списки, к которым будут принадлежать контакты Спис…" at bounding box center [682, 420] width 685 height 146
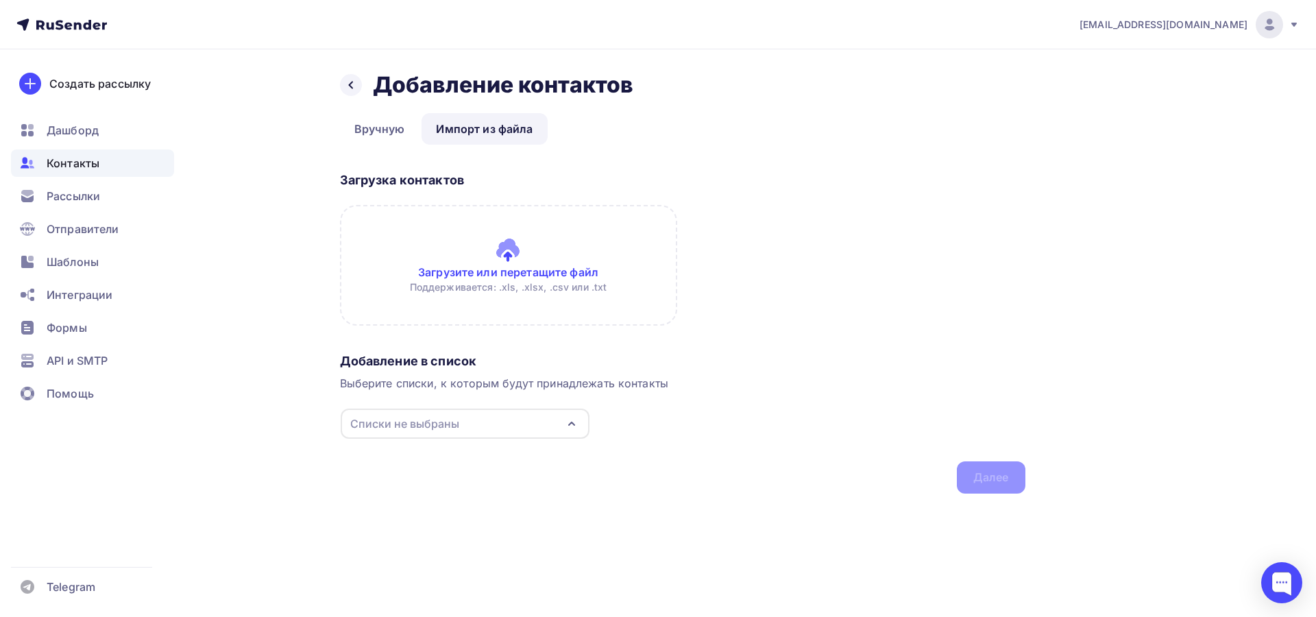
click at [574, 417] on icon "button" at bounding box center [571, 423] width 16 height 16
click at [573, 417] on icon "button" at bounding box center [571, 423] width 16 height 16
click at [478, 467] on div "Страны" at bounding box center [464, 475] width 221 height 16
click at [538, 310] on input "file" at bounding box center [508, 265] width 337 height 121
